Goal: Information Seeking & Learning: Check status

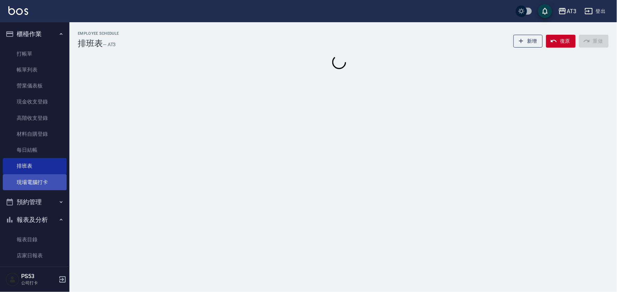
click at [45, 180] on link "現場電腦打卡" at bounding box center [35, 182] width 64 height 16
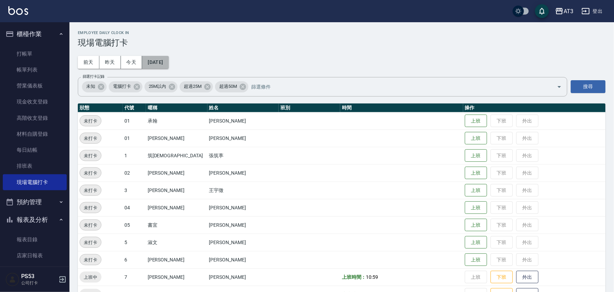
click at [165, 61] on button "[DATE]" at bounding box center [155, 62] width 26 height 13
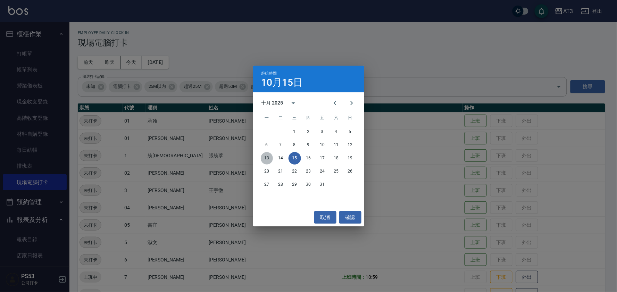
click at [265, 159] on button "13" at bounding box center [267, 158] width 13 height 13
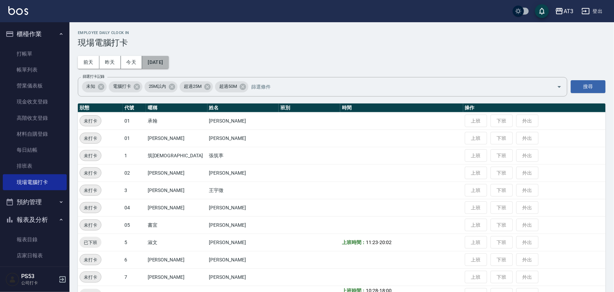
click at [168, 61] on button "[DATE]" at bounding box center [155, 62] width 26 height 13
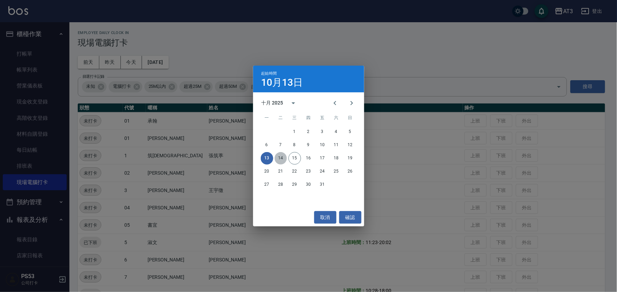
click at [277, 154] on button "14" at bounding box center [281, 158] width 13 height 13
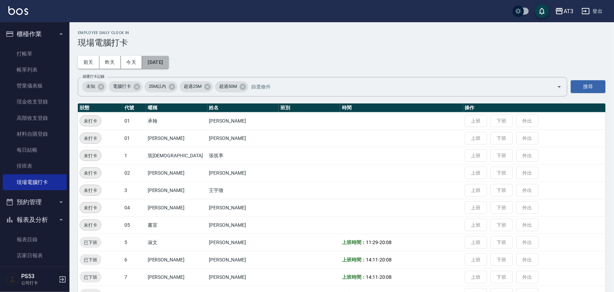
click at [167, 63] on button "[DATE]" at bounding box center [155, 62] width 26 height 13
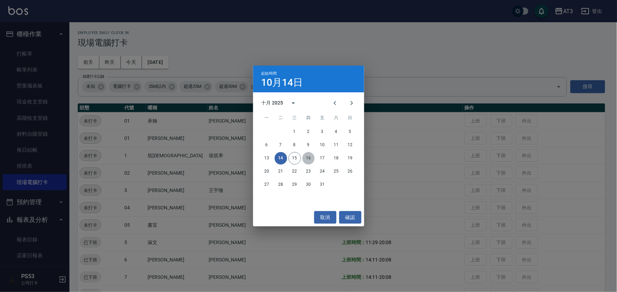
click at [308, 159] on button "16" at bounding box center [308, 158] width 13 height 13
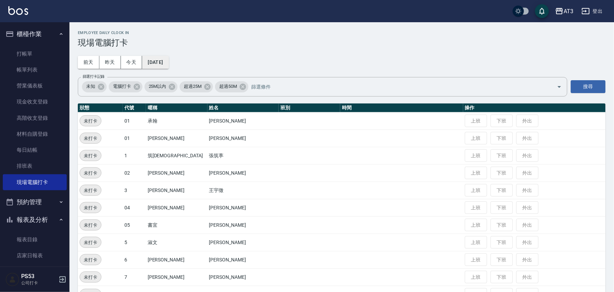
click at [162, 66] on button "[DATE]" at bounding box center [155, 62] width 26 height 13
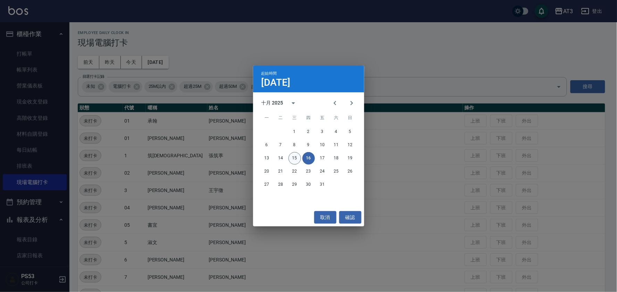
click at [294, 159] on button "15" at bounding box center [295, 158] width 13 height 13
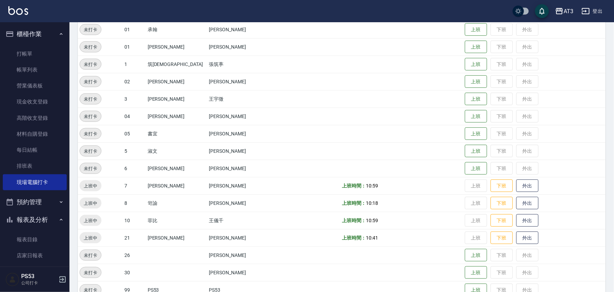
scroll to position [154, 0]
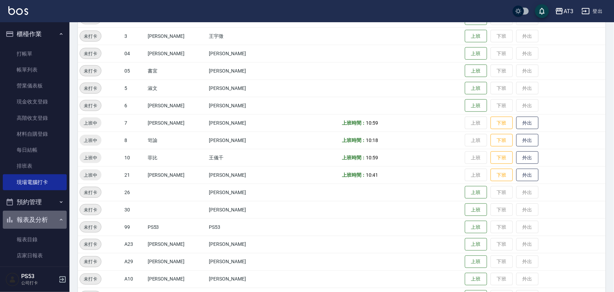
click at [36, 222] on button "報表及分析" at bounding box center [35, 220] width 64 height 18
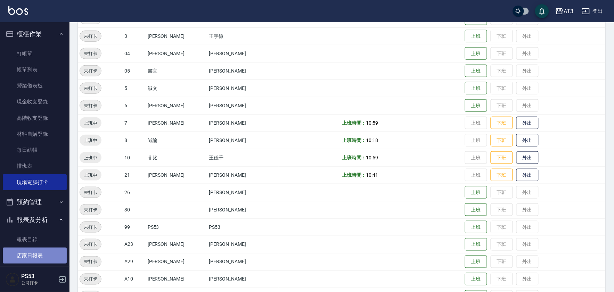
click at [35, 254] on link "店家日報表" at bounding box center [35, 256] width 64 height 16
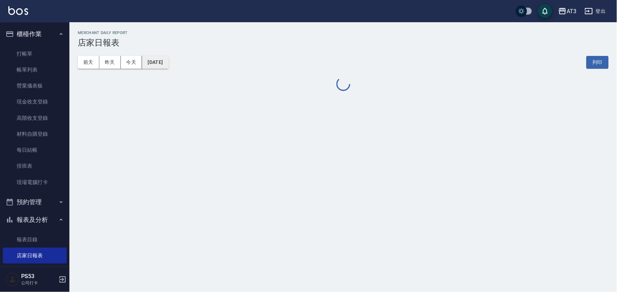
click at [162, 64] on button "[DATE]" at bounding box center [155, 62] width 26 height 13
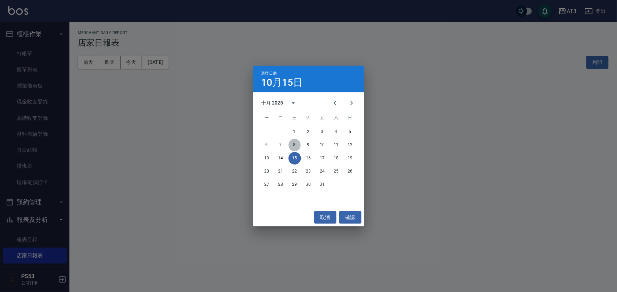
click at [298, 142] on button "8" at bounding box center [295, 145] width 13 height 13
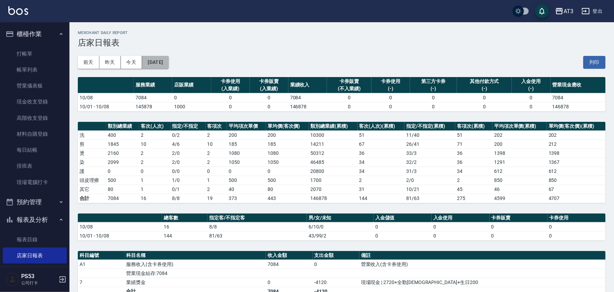
click at [164, 59] on button "[DATE]" at bounding box center [155, 62] width 26 height 13
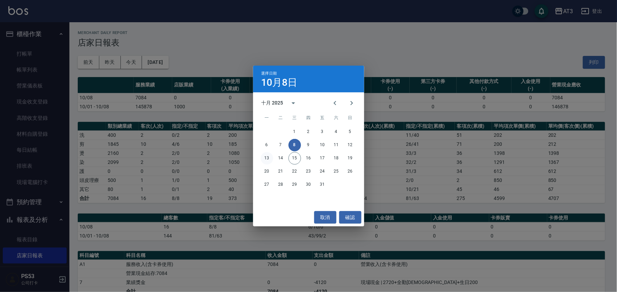
click at [269, 155] on button "13" at bounding box center [267, 158] width 13 height 13
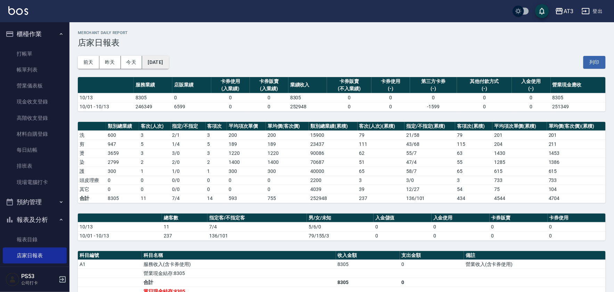
click at [161, 60] on button "[DATE]" at bounding box center [155, 62] width 26 height 13
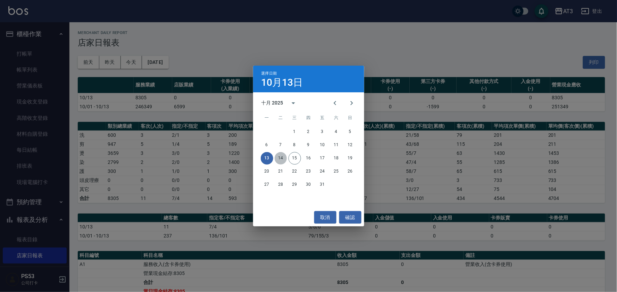
click at [281, 158] on button "14" at bounding box center [281, 158] width 13 height 13
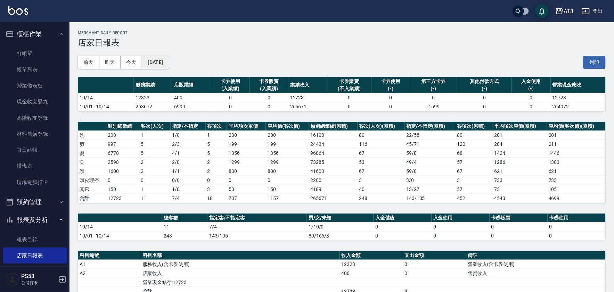
click at [168, 61] on button "[DATE]" at bounding box center [155, 62] width 26 height 13
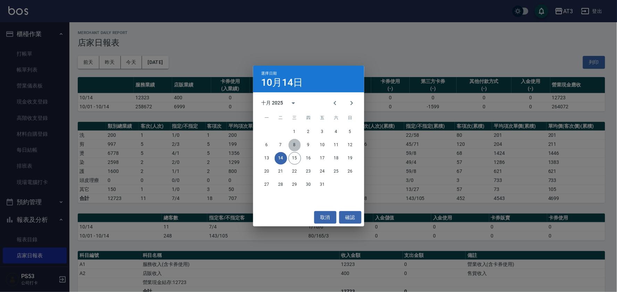
click at [294, 145] on button "8" at bounding box center [295, 145] width 13 height 13
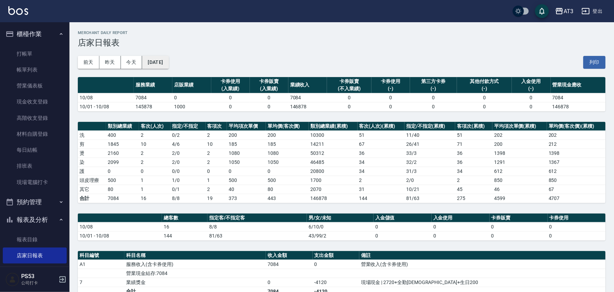
click at [168, 57] on button "[DATE]" at bounding box center [155, 62] width 26 height 13
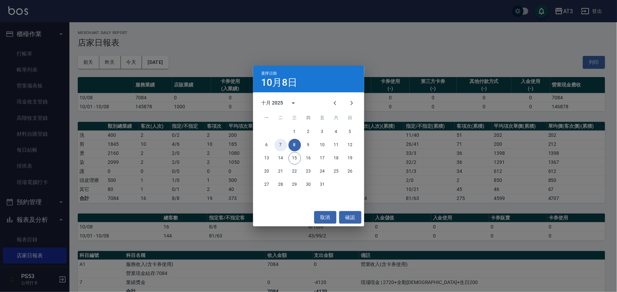
click at [279, 145] on button "7" at bounding box center [281, 145] width 13 height 13
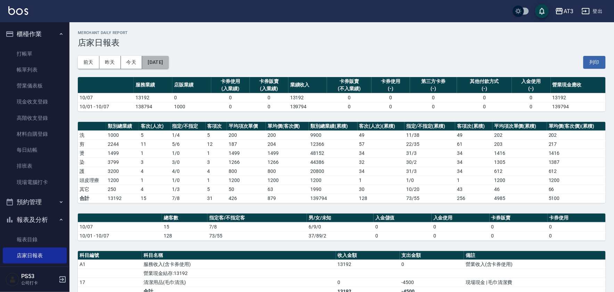
click at [159, 60] on button "[DATE]" at bounding box center [155, 62] width 26 height 13
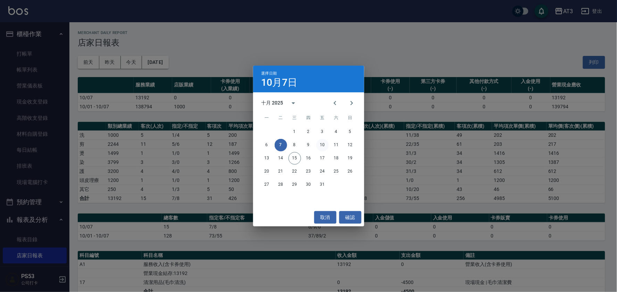
click at [325, 144] on button "10" at bounding box center [322, 145] width 13 height 13
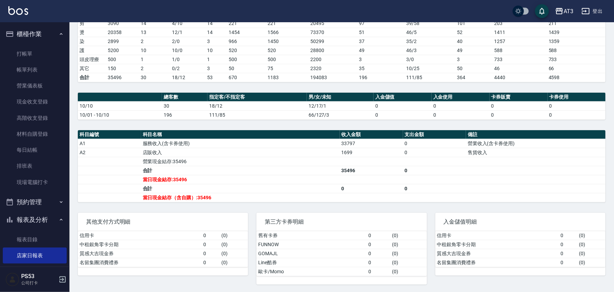
scroll to position [123, 0]
